Goal: Navigation & Orientation: Find specific page/section

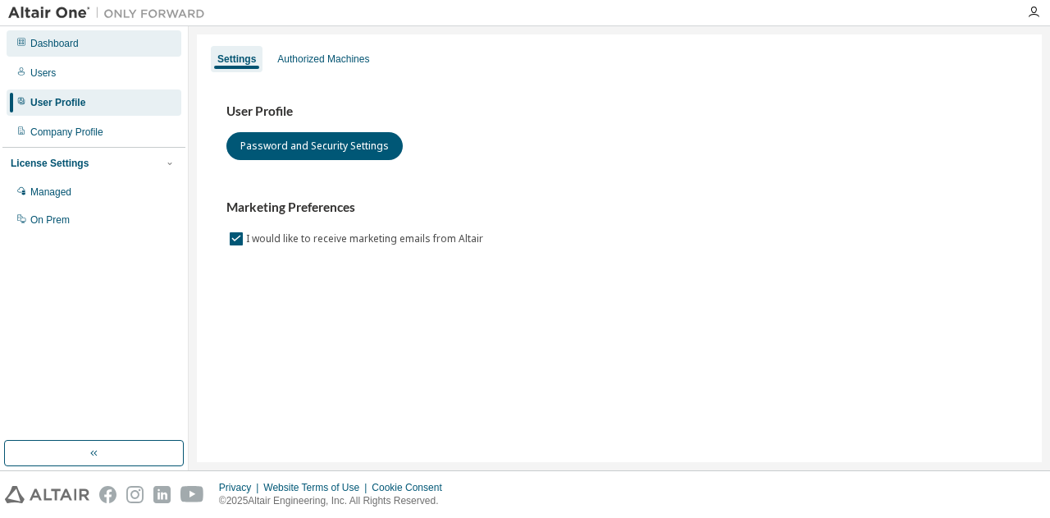
click at [74, 44] on div "Dashboard" at bounding box center [54, 43] width 48 height 13
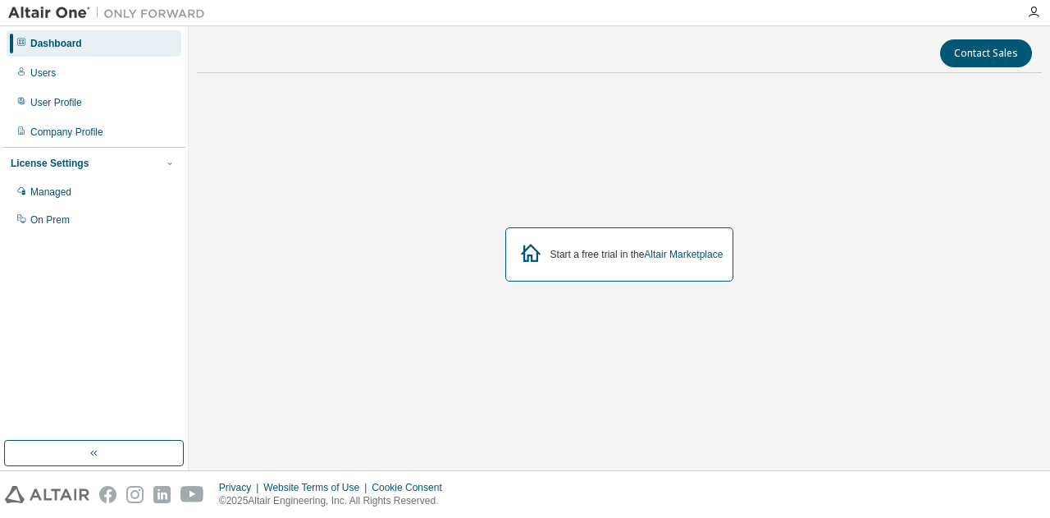
click at [580, 242] on div "Start a free trial in the Altair Marketplace" at bounding box center [619, 254] width 229 height 54
click at [630, 262] on div "Start a free trial in the Altair Marketplace" at bounding box center [619, 254] width 229 height 54
drag, startPoint x: 630, startPoint y: 262, endPoint x: 533, endPoint y: 139, distance: 157.1
click at [533, 139] on div "Start a free trial in the Altair Marketplace" at bounding box center [619, 254] width 845 height 336
click at [125, 75] on div "Users" at bounding box center [94, 73] width 175 height 26
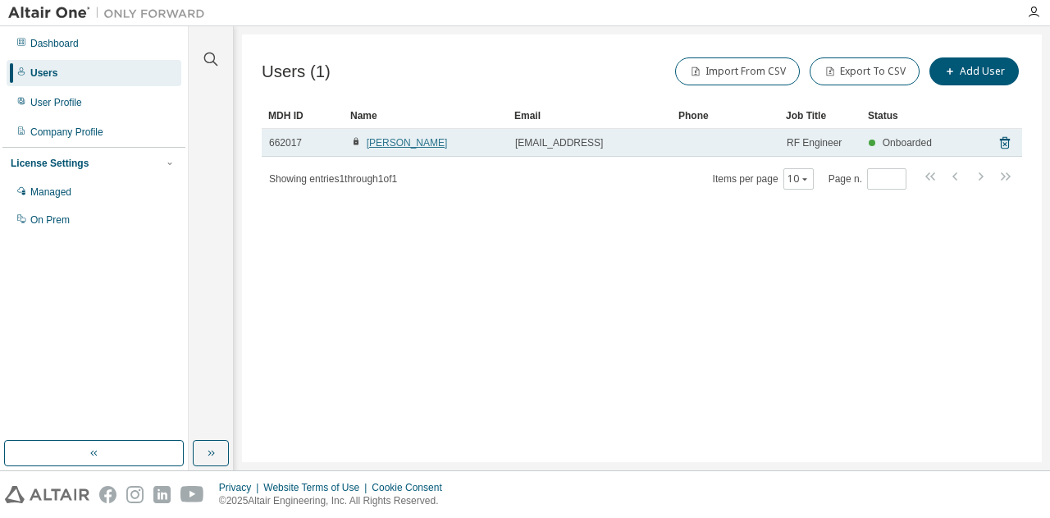
click at [377, 144] on link "Sadig Sadigli" at bounding box center [407, 142] width 81 height 11
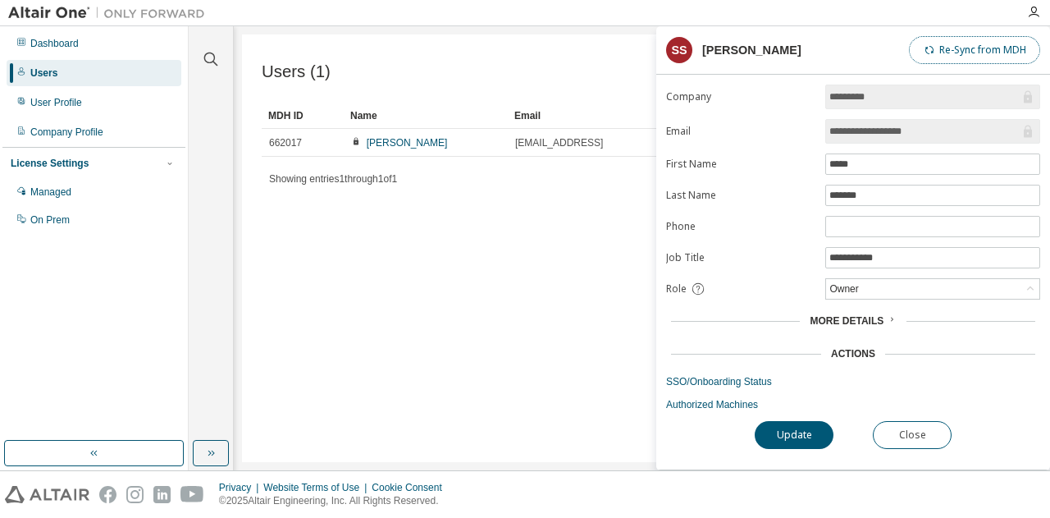
click at [945, 53] on button "Re-Sync from MDH" at bounding box center [974, 50] width 131 height 28
click at [796, 444] on div "**********" at bounding box center [853, 277] width 394 height 385
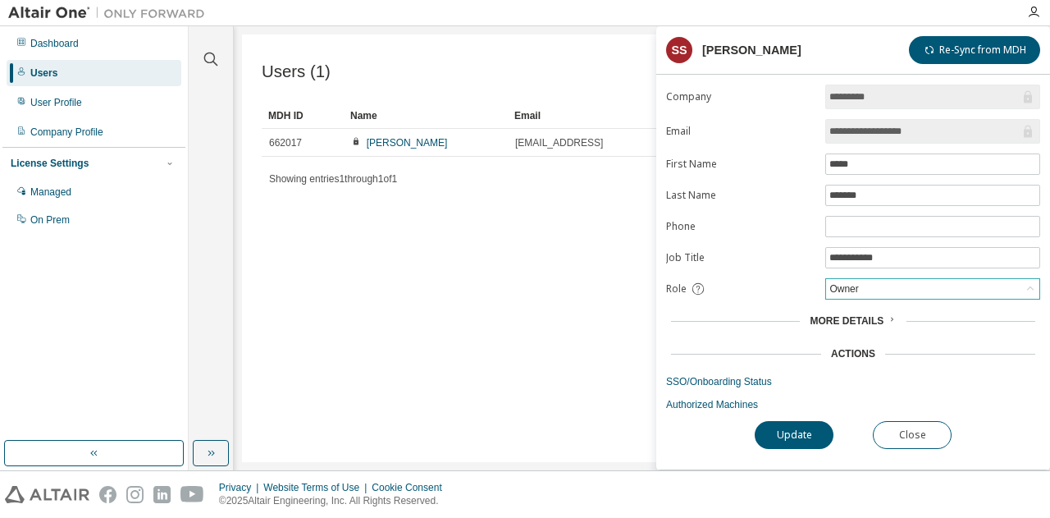
drag, startPoint x: 946, startPoint y: 298, endPoint x: 950, endPoint y: 286, distance: 12.2
click at [950, 286] on form "**********" at bounding box center [853, 248] width 374 height 327
click at [950, 286] on div "Owner" at bounding box center [932, 289] width 213 height 20
click at [746, 288] on div "Role" at bounding box center [740, 288] width 149 height 15
click at [844, 224] on input "text" at bounding box center [933, 226] width 207 height 13
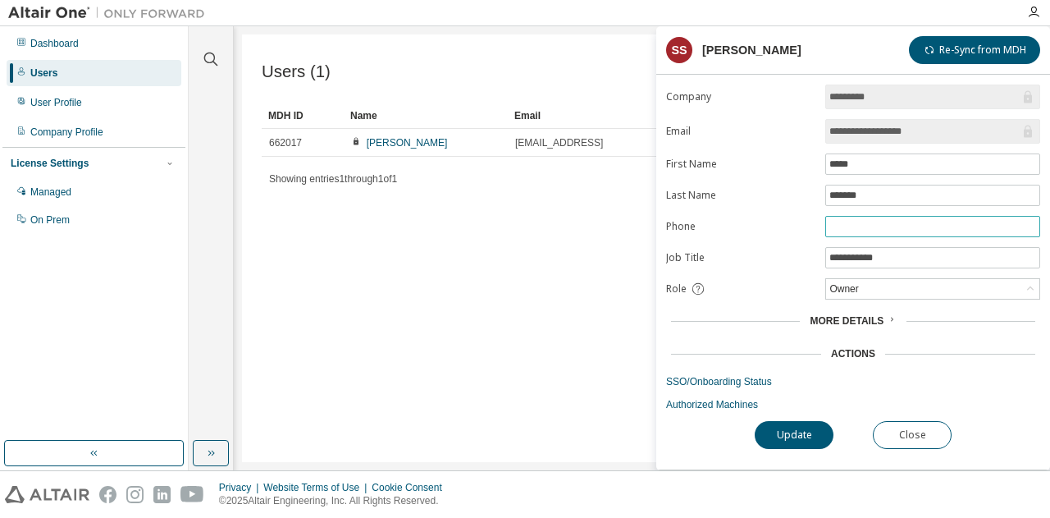
type input "*"
type input "**********"
click at [822, 434] on button "Update" at bounding box center [794, 435] width 79 height 28
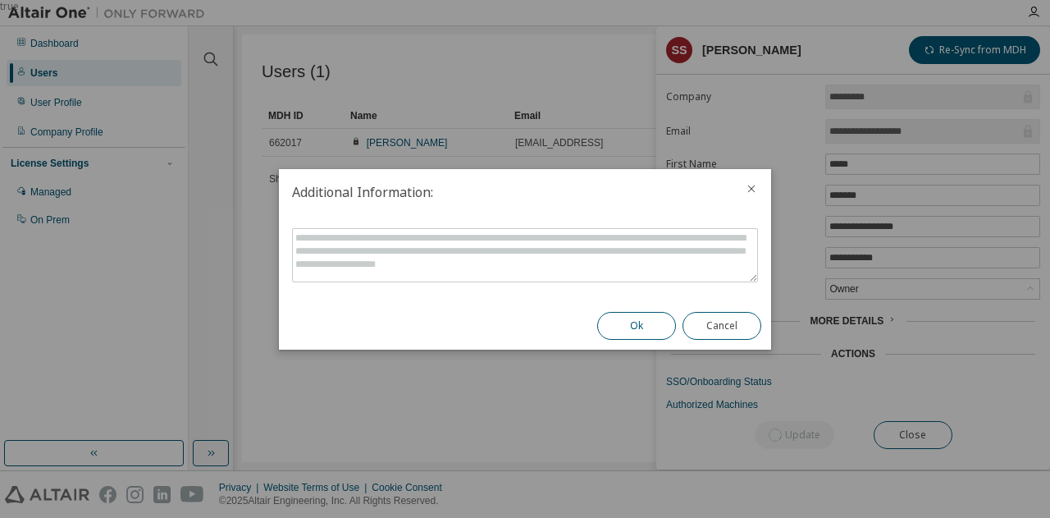
click at [644, 326] on button "Ok" at bounding box center [636, 326] width 79 height 28
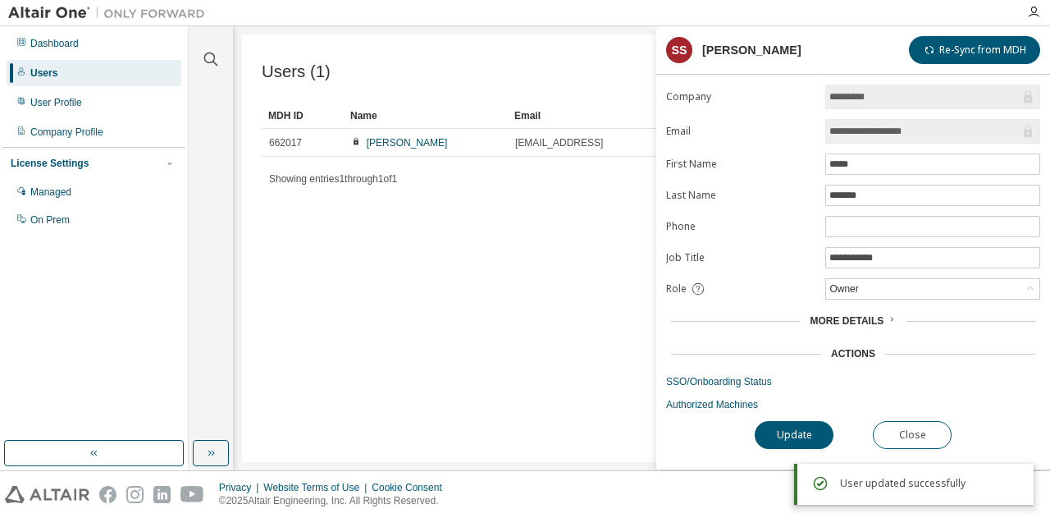
click at [507, 311] on div "Users (1) Import From CSV Export To CSV Add User Clear Load Save Save As Field …" at bounding box center [642, 248] width 800 height 428
click at [898, 437] on button "Close" at bounding box center [912, 435] width 79 height 28
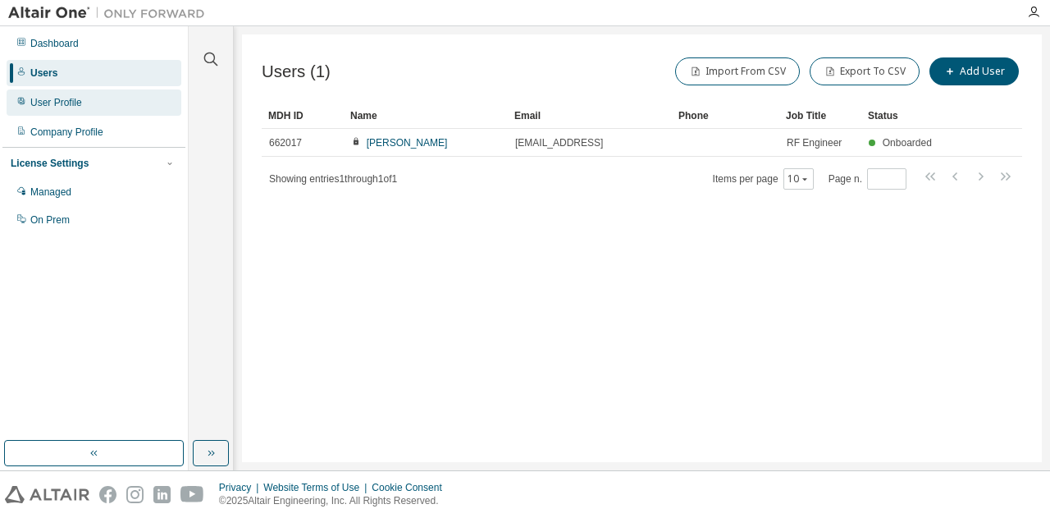
click at [127, 96] on div "User Profile" at bounding box center [94, 102] width 175 height 26
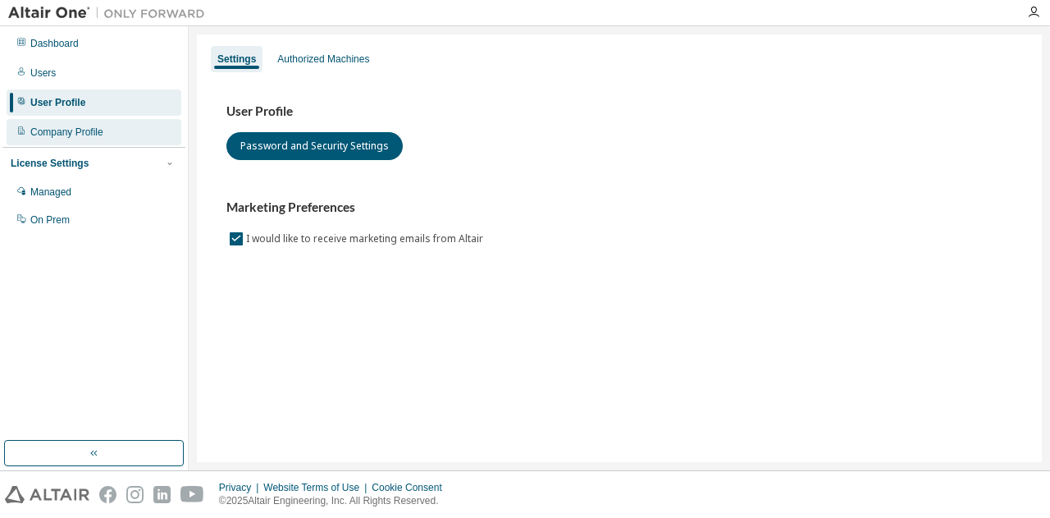
click at [62, 131] on div "Company Profile" at bounding box center [66, 132] width 73 height 13
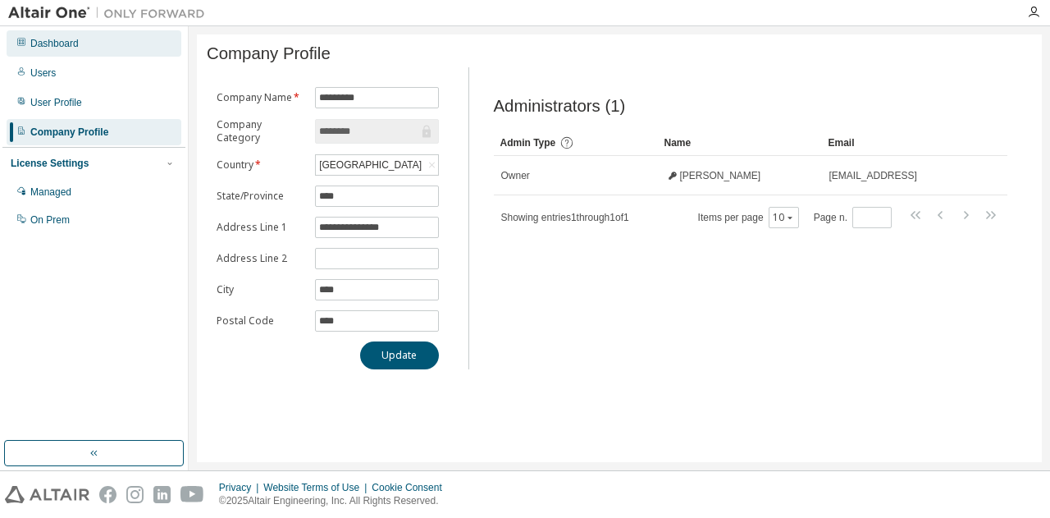
click at [74, 52] on div "Dashboard" at bounding box center [94, 43] width 175 height 26
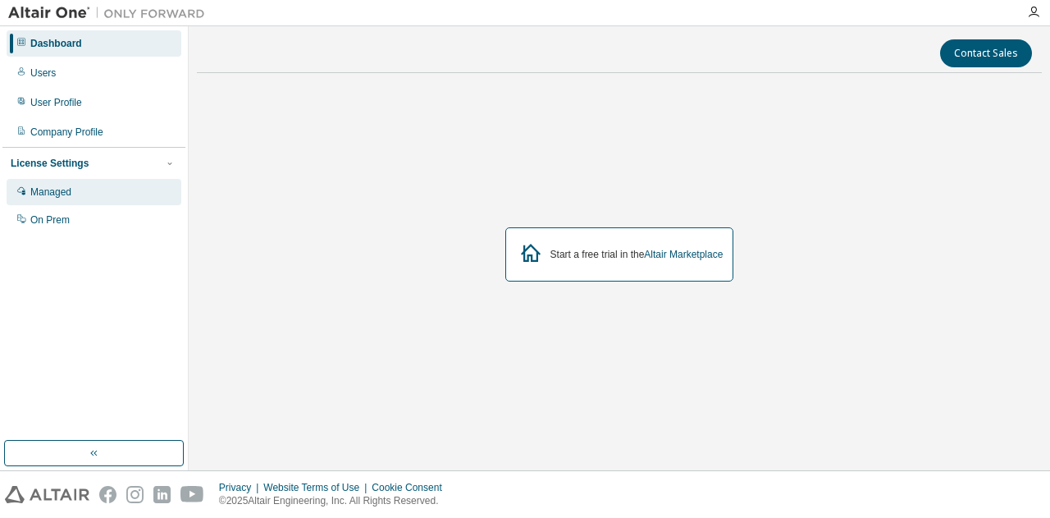
click at [73, 194] on div "Managed" at bounding box center [94, 192] width 175 height 26
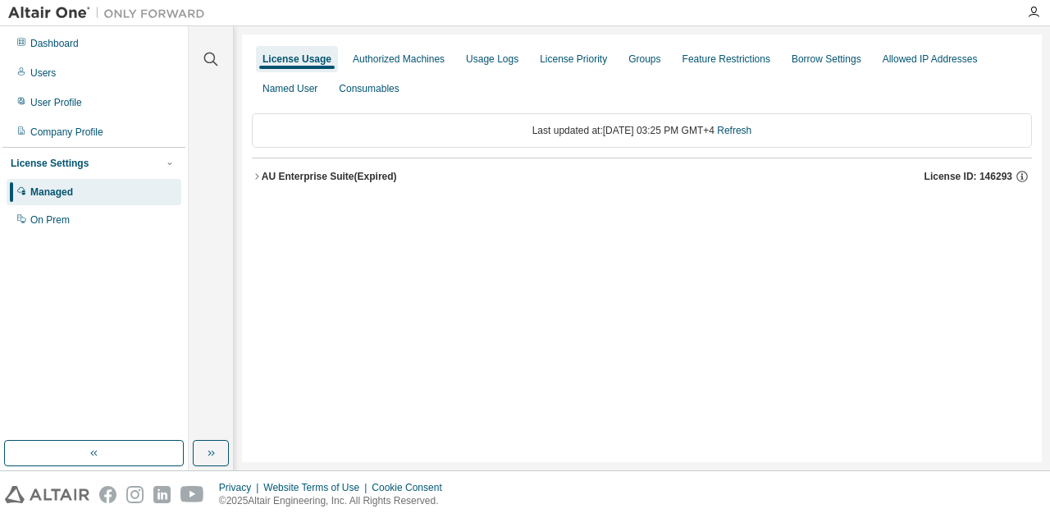
click at [254, 175] on icon "button" at bounding box center [257, 176] width 10 height 10
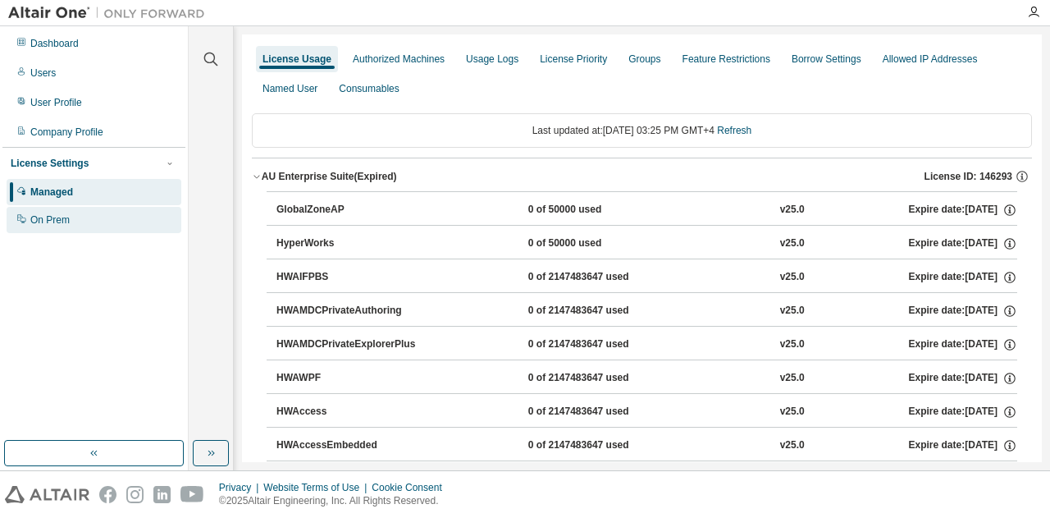
click at [111, 212] on div "On Prem" at bounding box center [94, 220] width 175 height 26
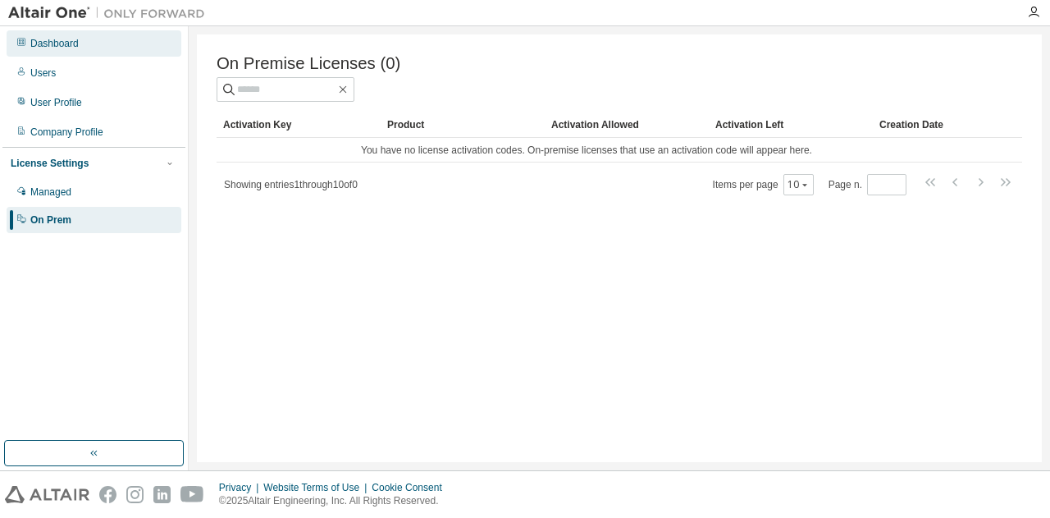
click at [108, 49] on div "Dashboard" at bounding box center [94, 43] width 175 height 26
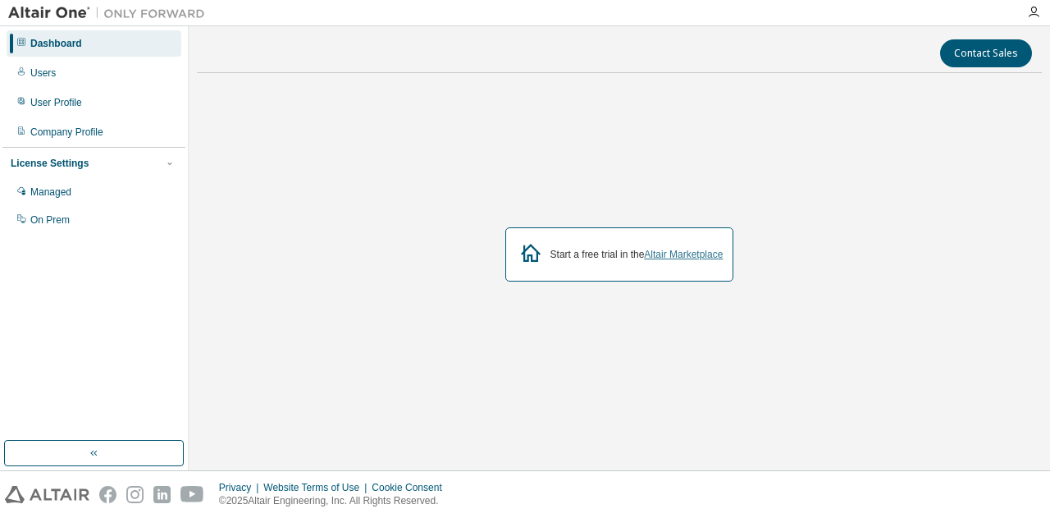
click at [670, 258] on link "Altair Marketplace" at bounding box center [683, 254] width 79 height 11
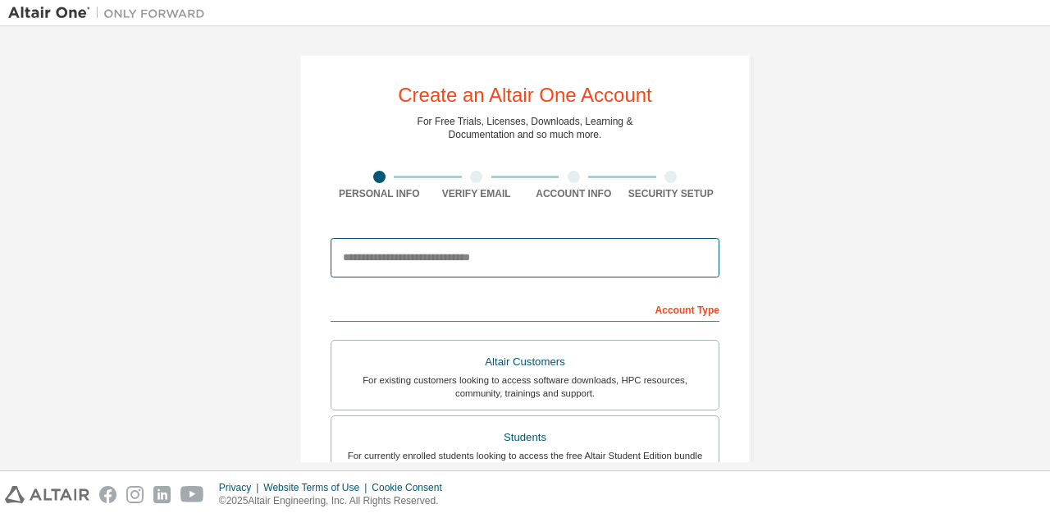
click at [554, 249] on input "email" at bounding box center [525, 257] width 389 height 39
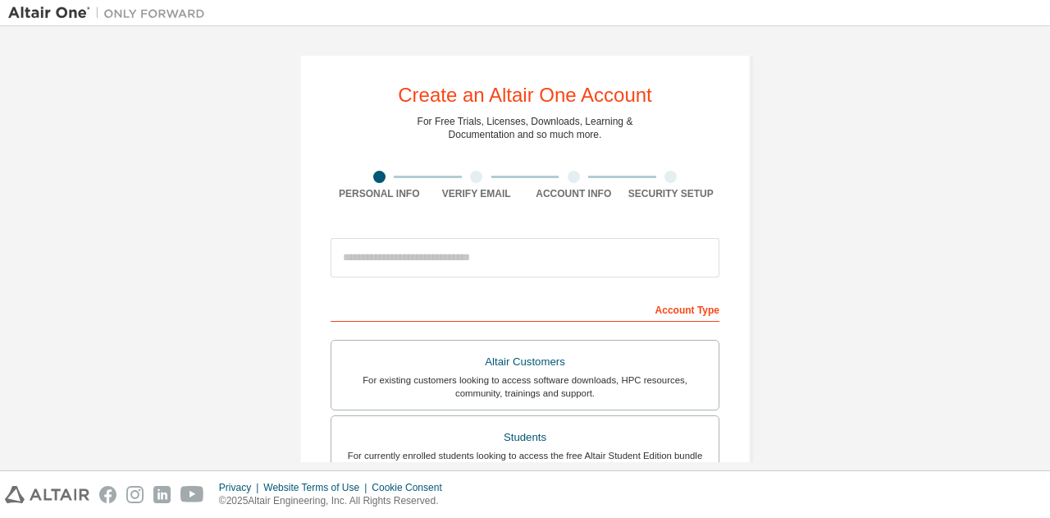
click at [712, 201] on div "Create an Altair One Account For Free Trials, Licenses, Downloads, Learning & D…" at bounding box center [525, 469] width 451 height 830
